Goal: Task Accomplishment & Management: Use online tool/utility

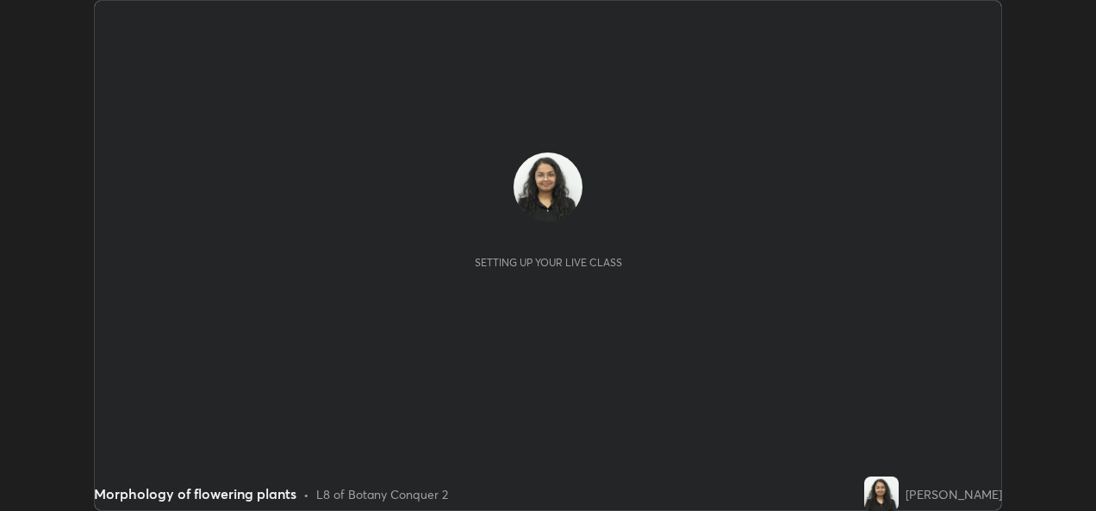
scroll to position [511, 1095]
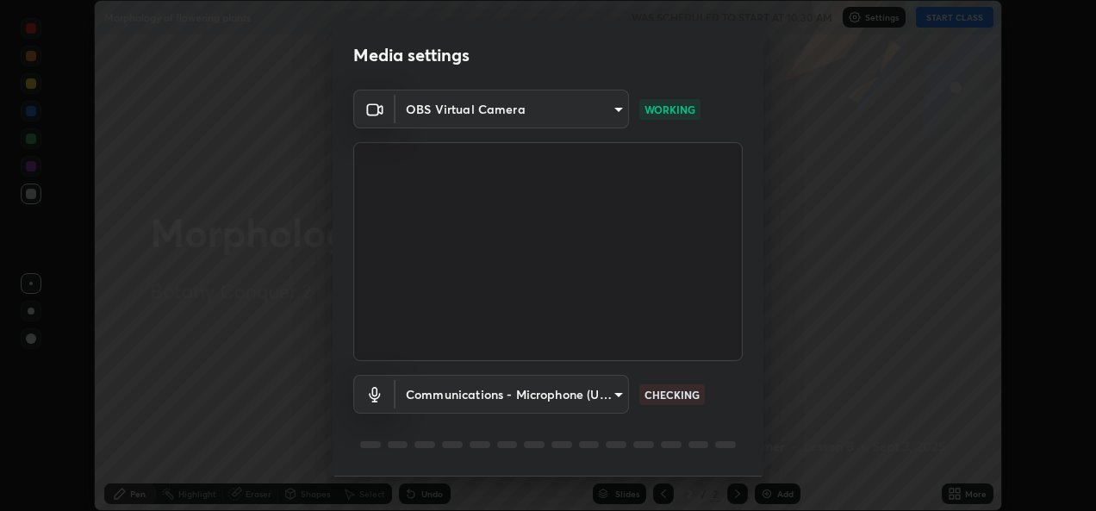
click at [609, 395] on body "Erase all Morphology of flowering plants WAS SCHEDULED TO START AT 10:30 AM Set…" at bounding box center [548, 255] width 1096 height 511
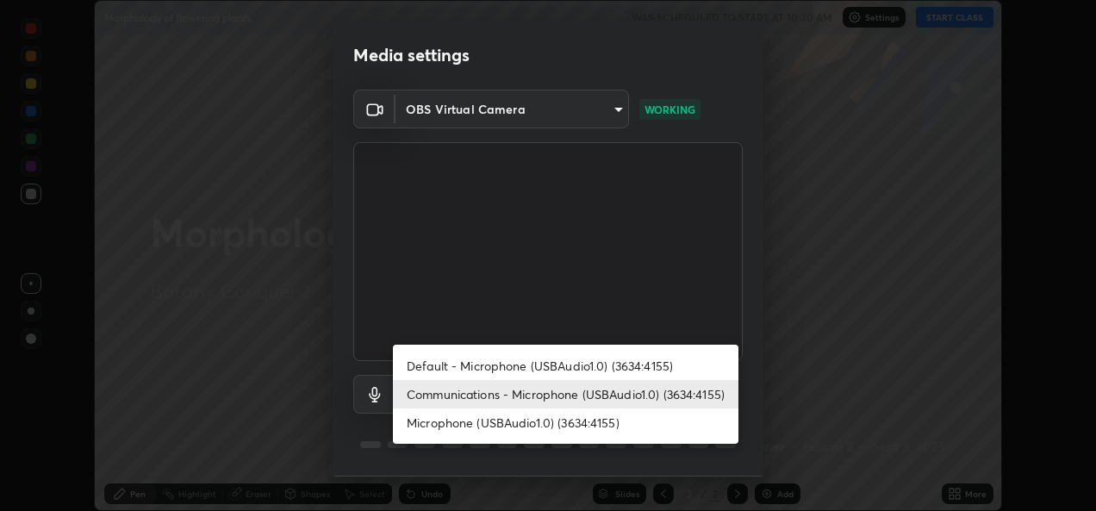
click at [545, 372] on li "Default - Microphone (USBAudio1.0) (3634:4155)" at bounding box center [565, 366] width 345 height 28
type input "default"
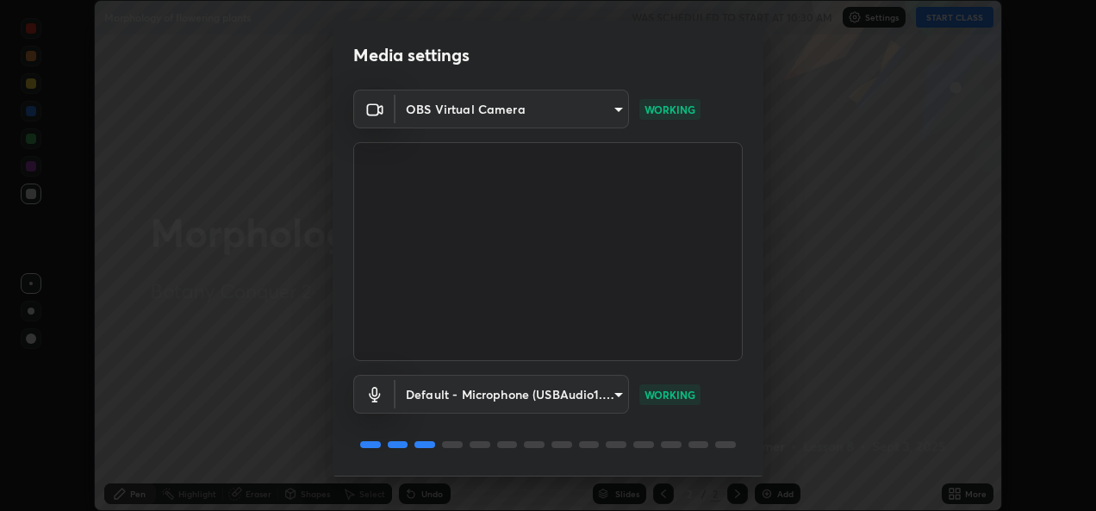
scroll to position [54, 0]
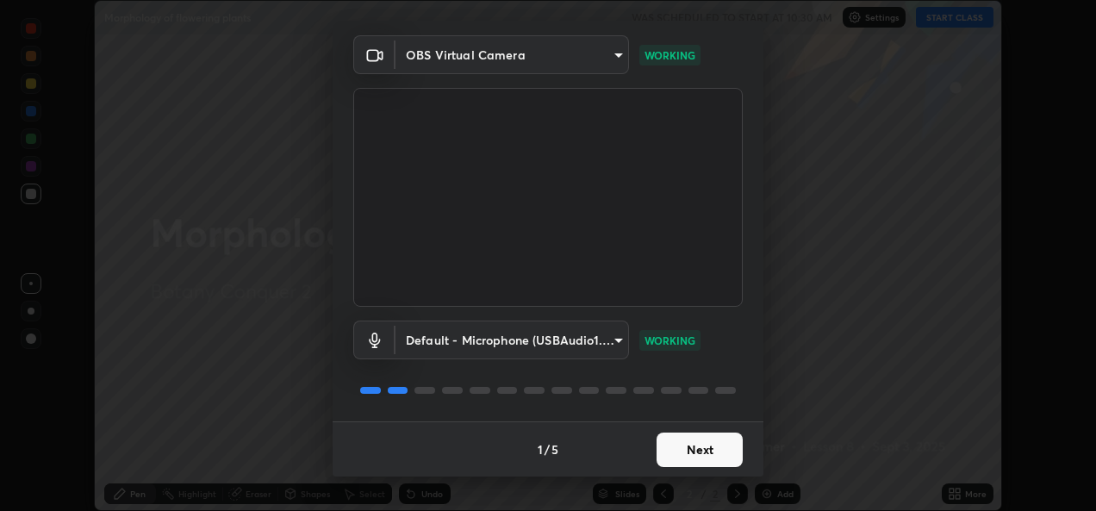
click at [678, 448] on button "Next" at bounding box center [700, 450] width 86 height 34
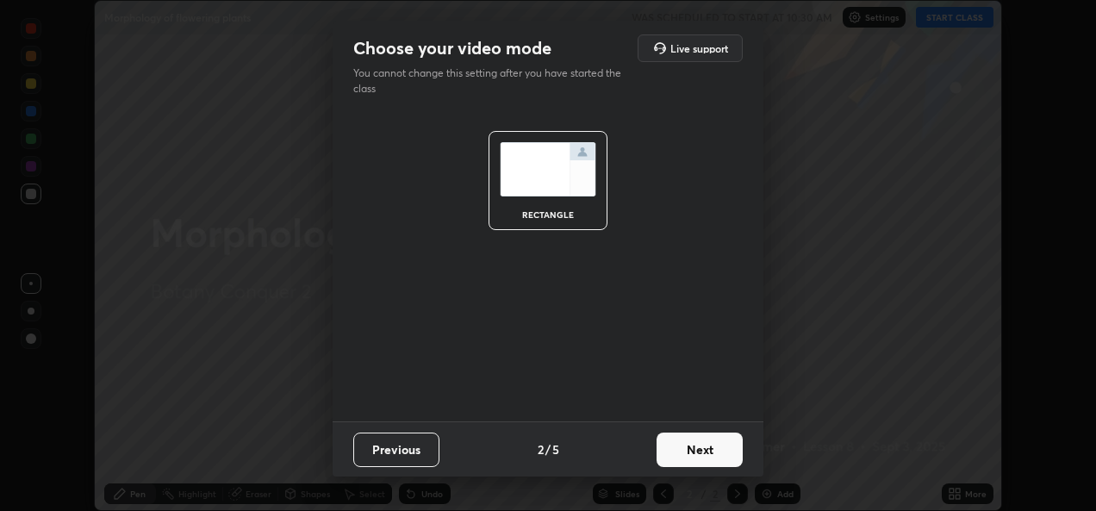
scroll to position [0, 0]
click at [681, 445] on button "Next" at bounding box center [700, 450] width 86 height 34
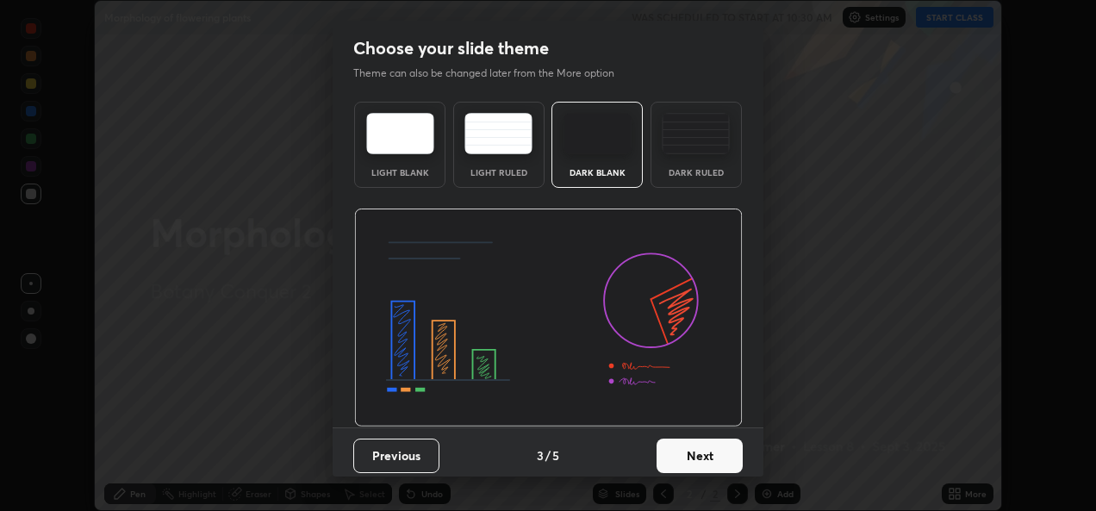
click at [678, 452] on button "Next" at bounding box center [700, 456] width 86 height 34
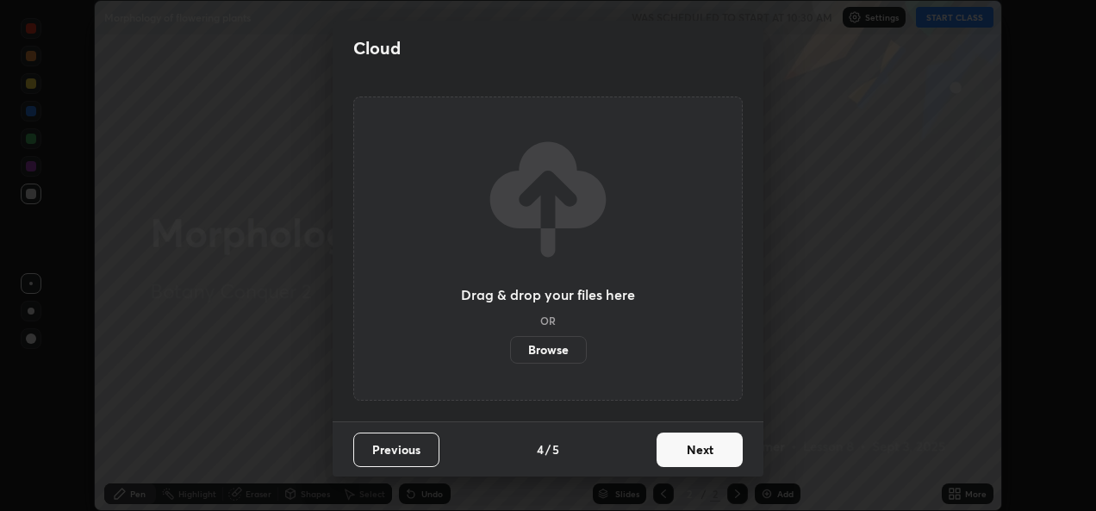
click at [679, 452] on button "Next" at bounding box center [700, 450] width 86 height 34
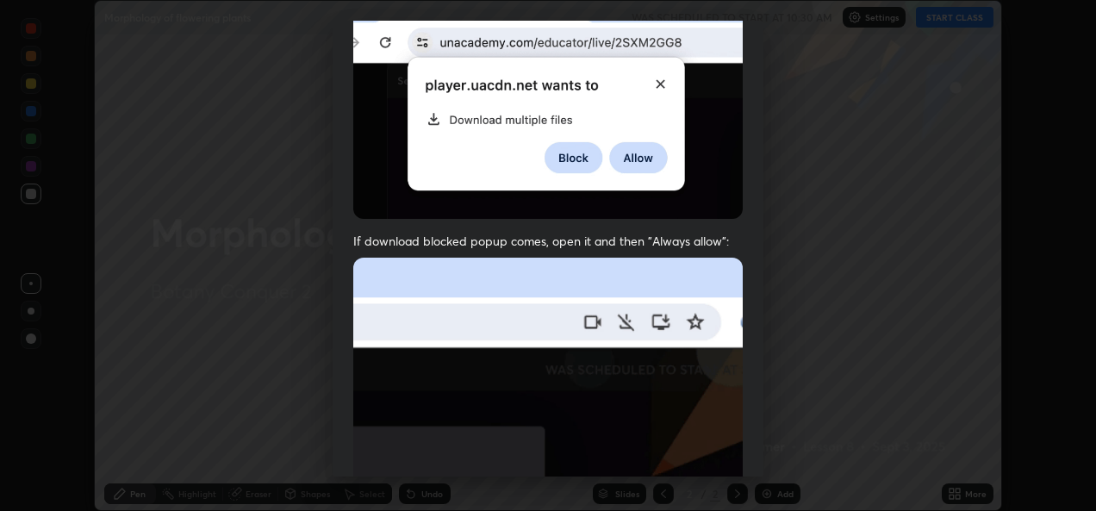
scroll to position [406, 0]
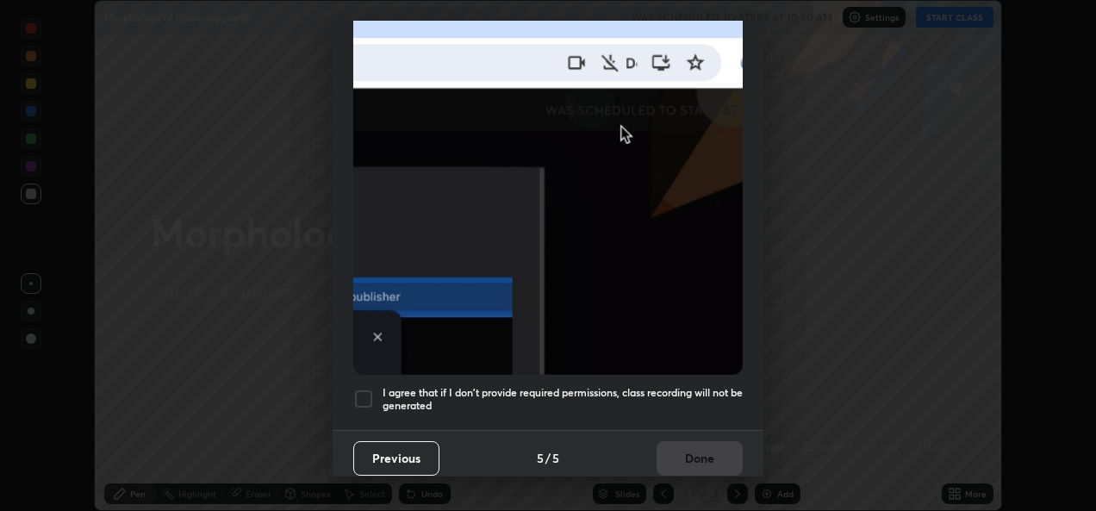
click at [374, 393] on div "I agree that if I don't provide required permissions, class recording will not …" at bounding box center [547, 399] width 389 height 21
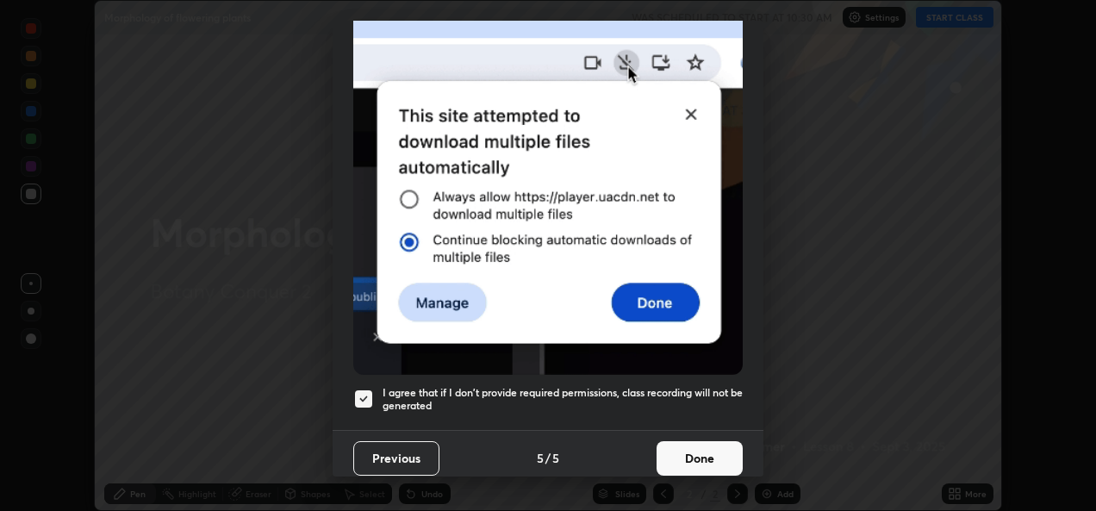
click at [673, 446] on button "Done" at bounding box center [700, 458] width 86 height 34
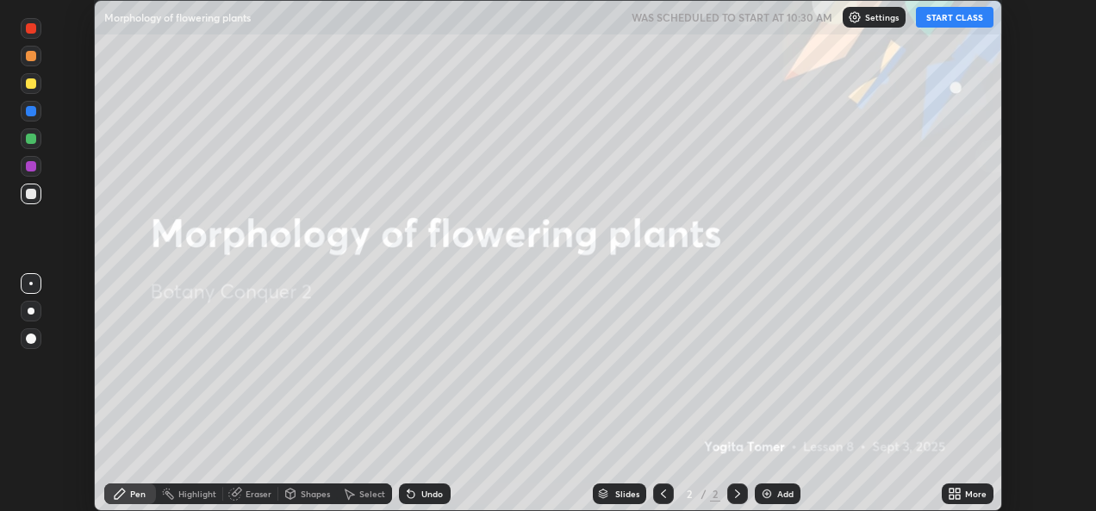
click at [942, 18] on button "START CLASS" at bounding box center [955, 17] width 78 height 21
